Goal: Task Accomplishment & Management: Complete application form

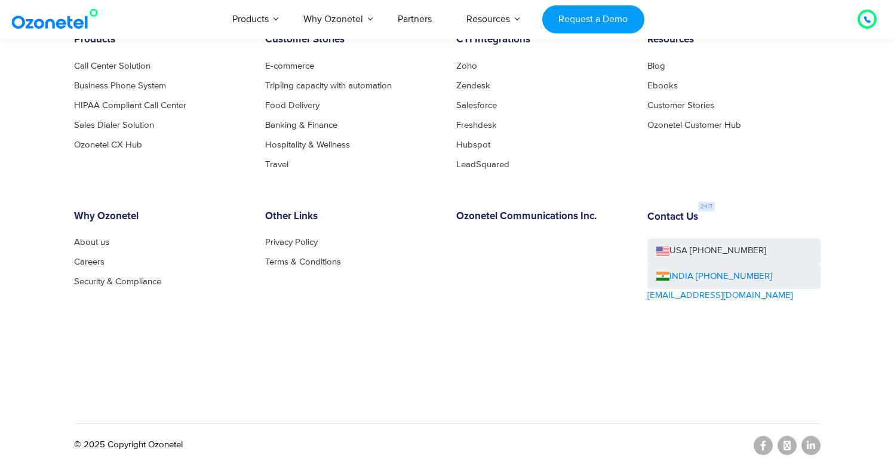
scroll to position [6549, 0]
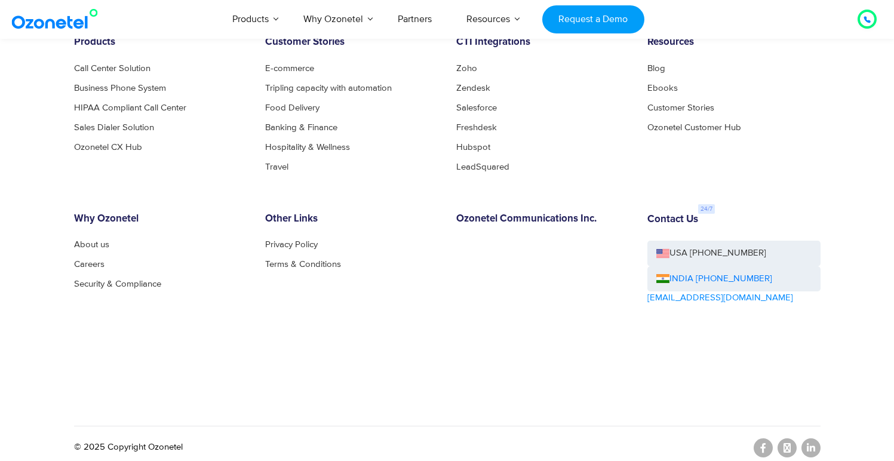
click at [96, 271] on ul "About us Careers Security & Compliance" at bounding box center [160, 264] width 173 height 48
click at [96, 265] on link "Careers" at bounding box center [92, 264] width 37 height 9
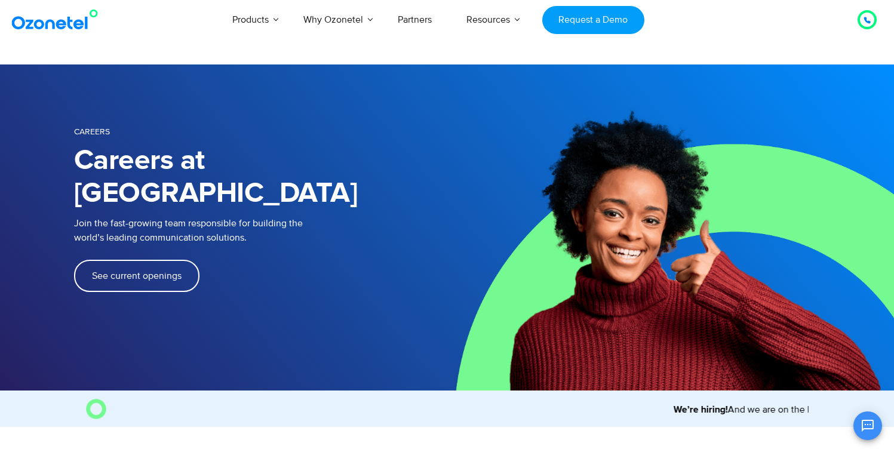
click at [116, 260] on link "See current openings" at bounding box center [136, 276] width 125 height 32
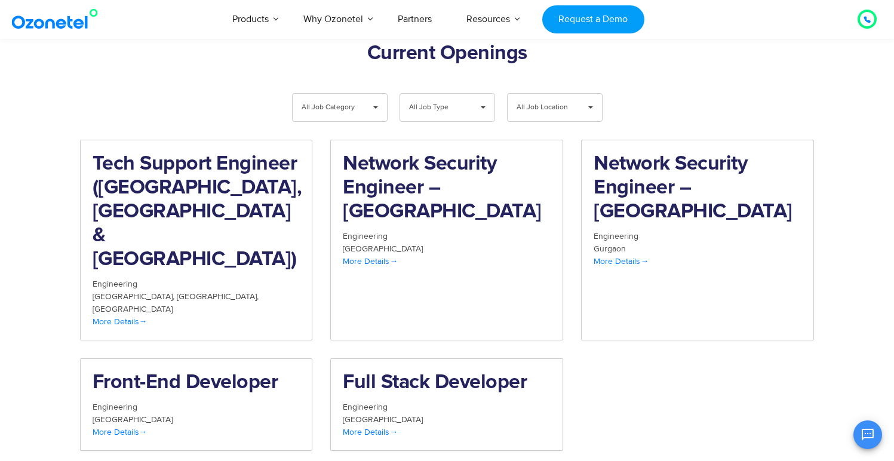
scroll to position [1237, 0]
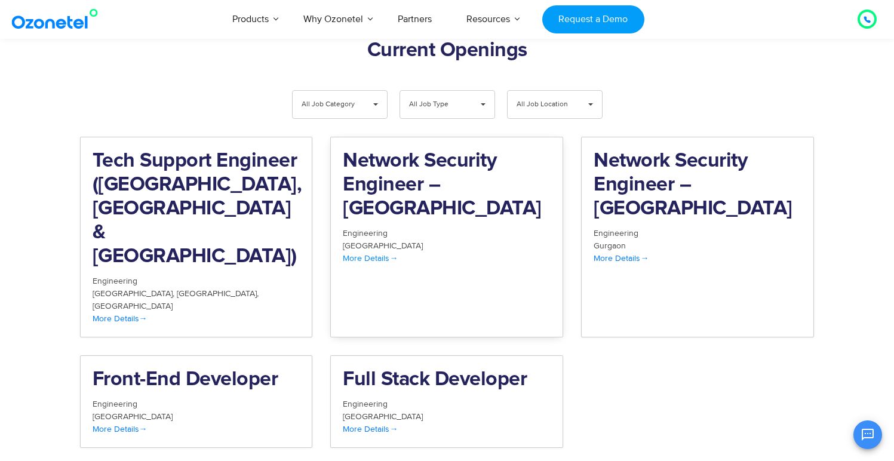
click at [447, 149] on h2 "Network Security Engineer – [GEOGRAPHIC_DATA]" at bounding box center [447, 185] width 208 height 72
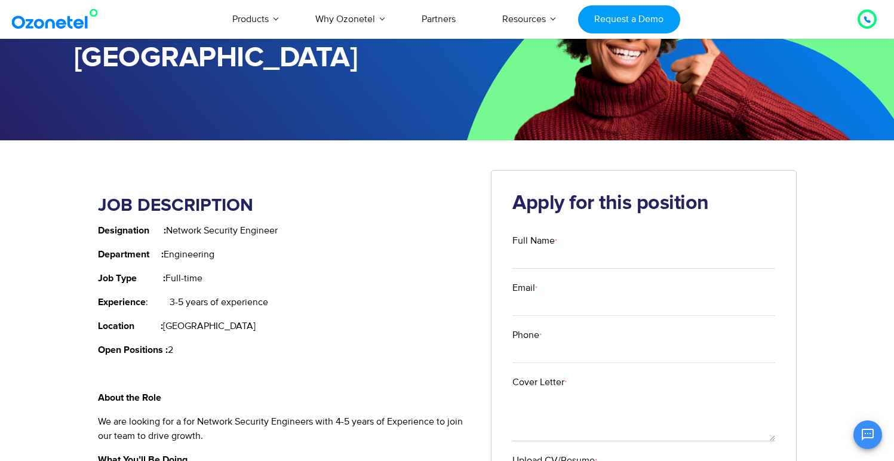
scroll to position [146, 0]
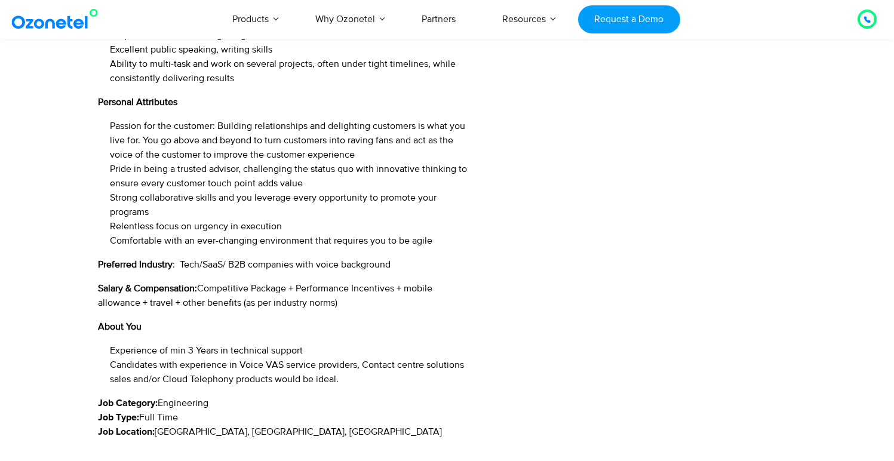
scroll to position [1734, 0]
